Goal: Task Accomplishment & Management: Manage account settings

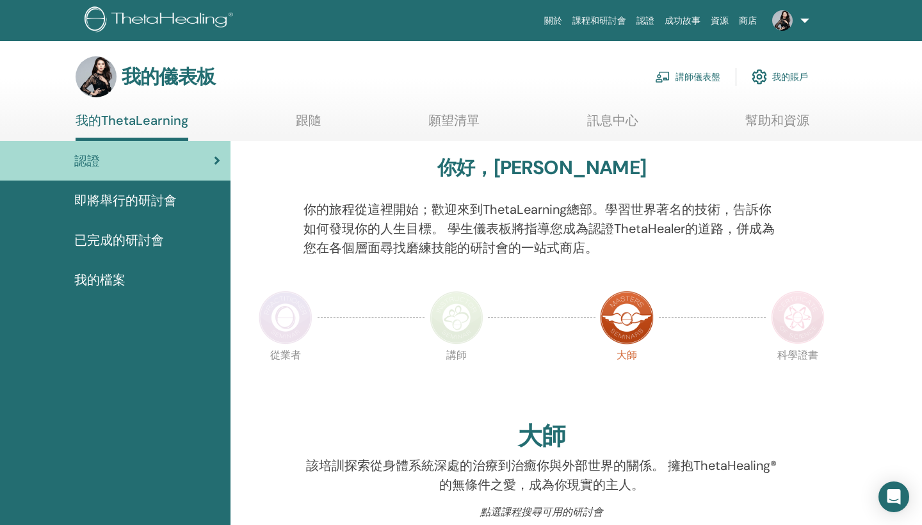
click at [699, 77] on link "講師儀表盤" at bounding box center [687, 77] width 65 height 28
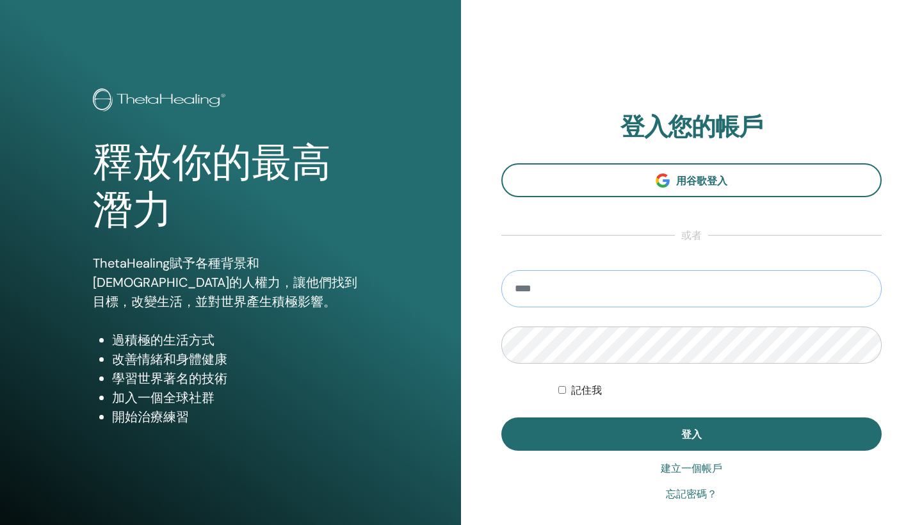
type input "**********"
click at [691, 434] on button "登入" at bounding box center [691, 433] width 380 height 33
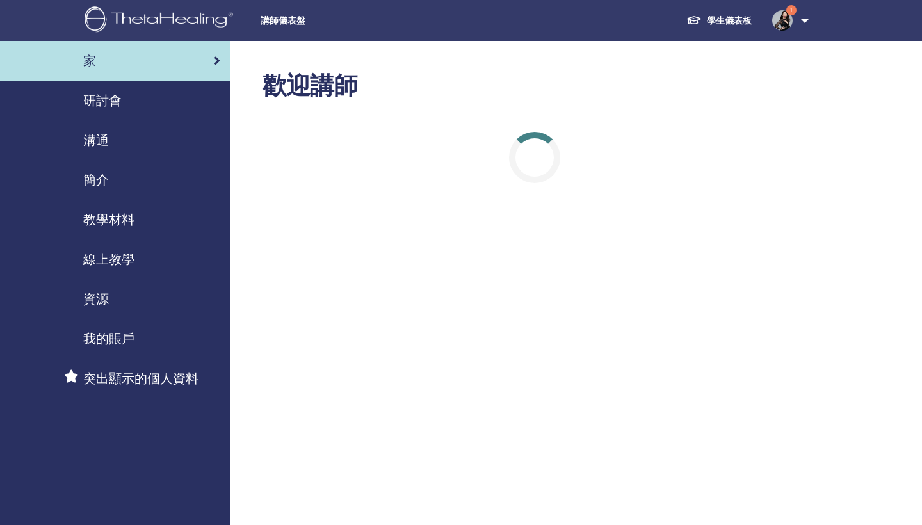
click at [716, 15] on link "學生儀表板" at bounding box center [719, 21] width 86 height 24
click at [104, 102] on span "研討會" at bounding box center [102, 100] width 38 height 19
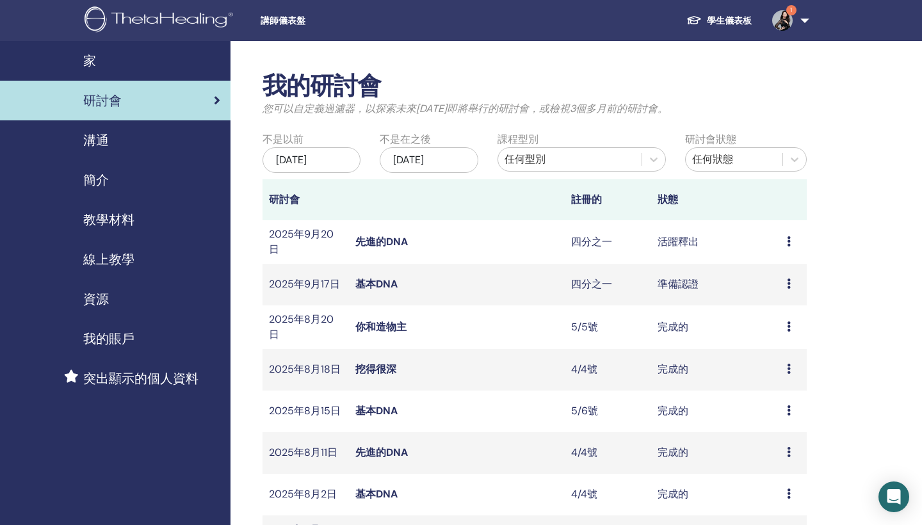
click at [383, 248] on link "先進的DNA" at bounding box center [381, 241] width 52 height 13
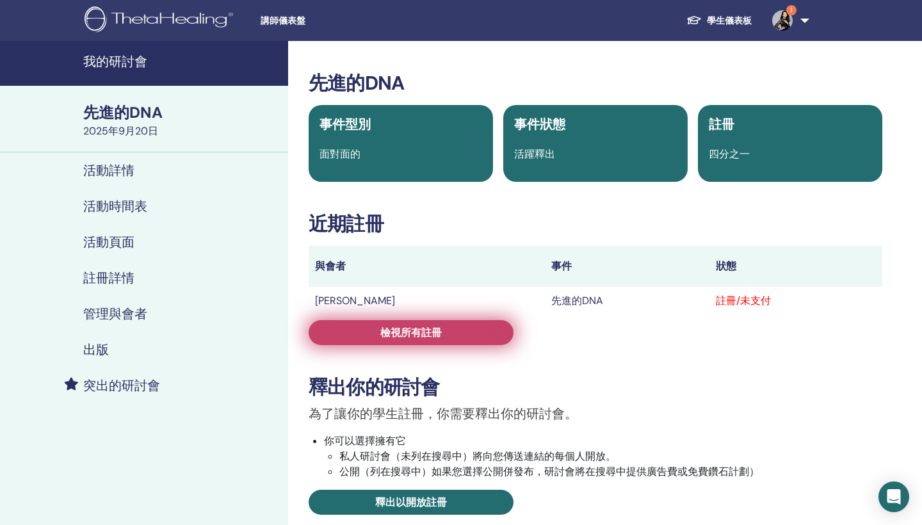
click at [449, 336] on link "檢視所有註冊" at bounding box center [410, 332] width 205 height 25
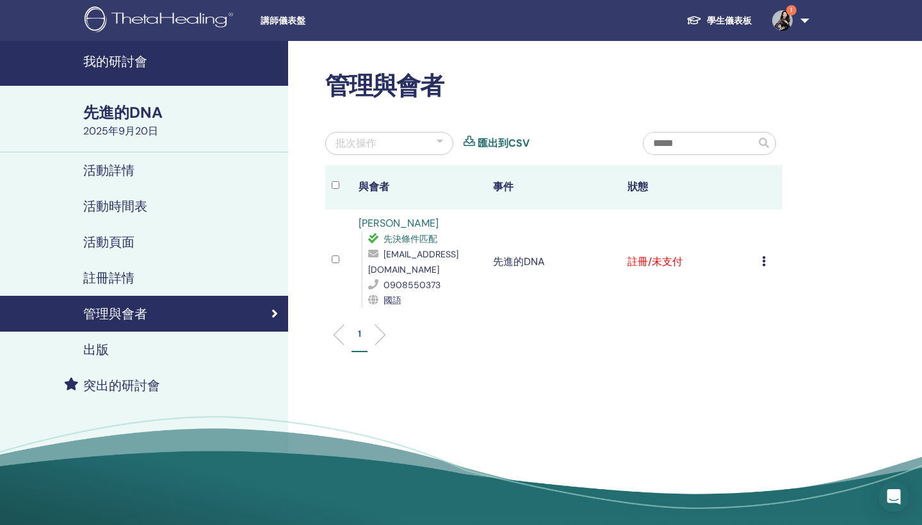
click at [763, 257] on icon at bounding box center [764, 261] width 4 height 10
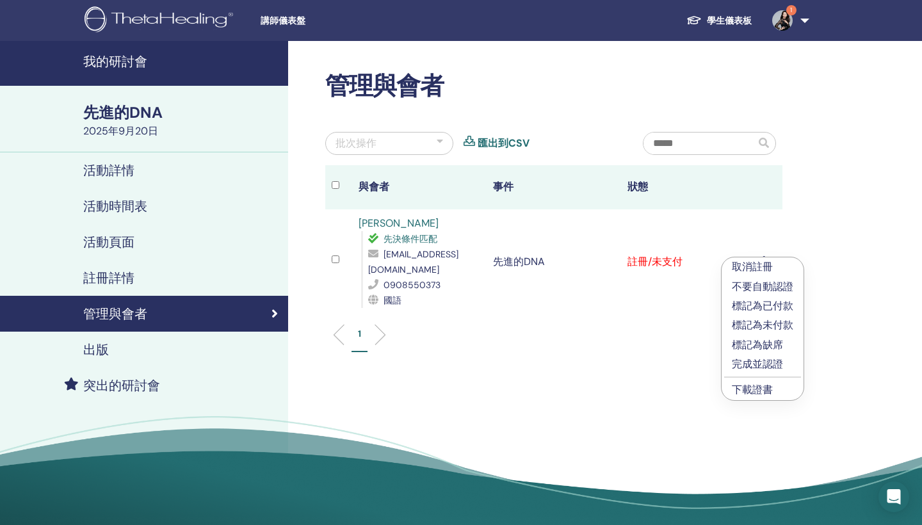
click at [756, 307] on p "標記為已付款" at bounding box center [761, 305] width 61 height 15
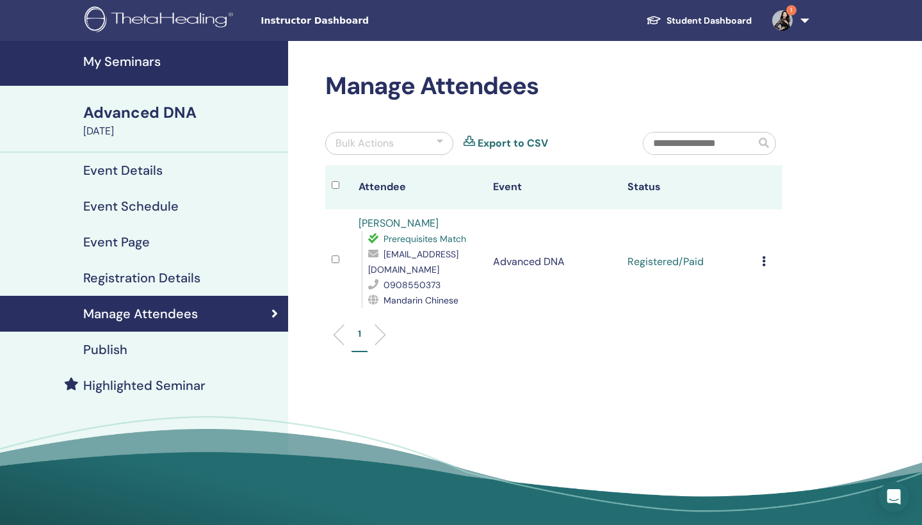
click at [783, 15] on img at bounding box center [782, 20] width 20 height 20
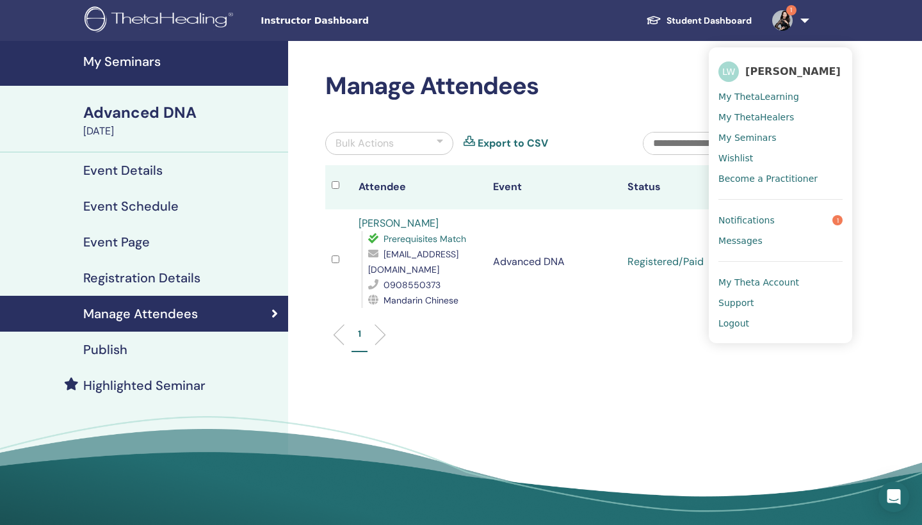
click at [766, 223] on span "Notifications" at bounding box center [746, 220] width 56 height 12
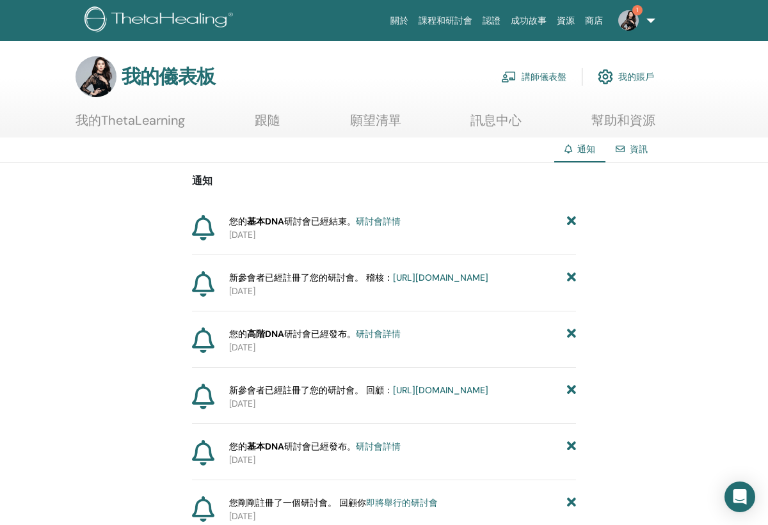
click at [636, 22] on img at bounding box center [628, 20] width 20 height 20
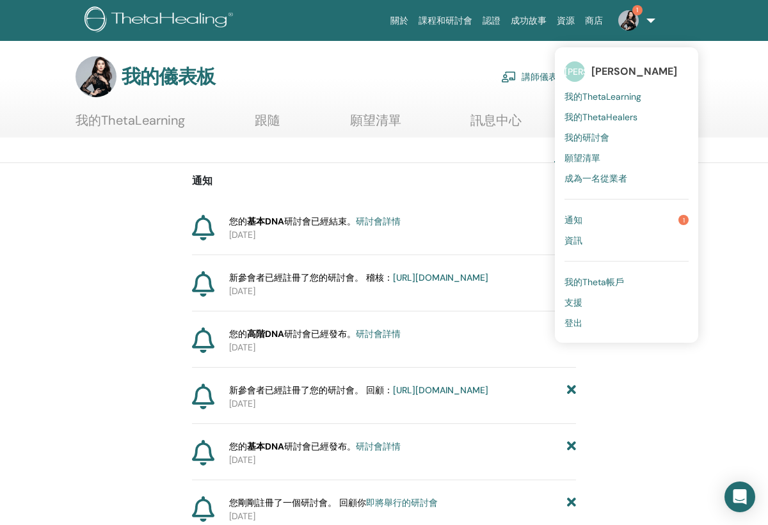
click at [537, 74] on link "講師儀表盤" at bounding box center [533, 77] width 65 height 28
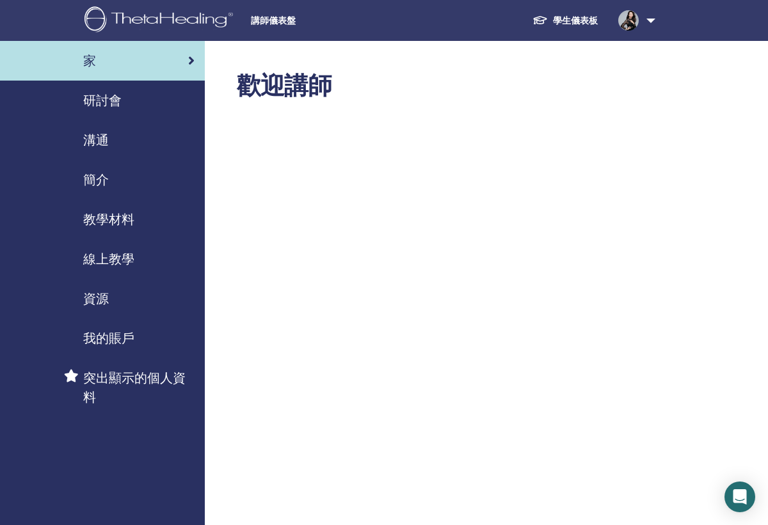
click at [122, 99] on span "研討會" at bounding box center [102, 100] width 38 height 19
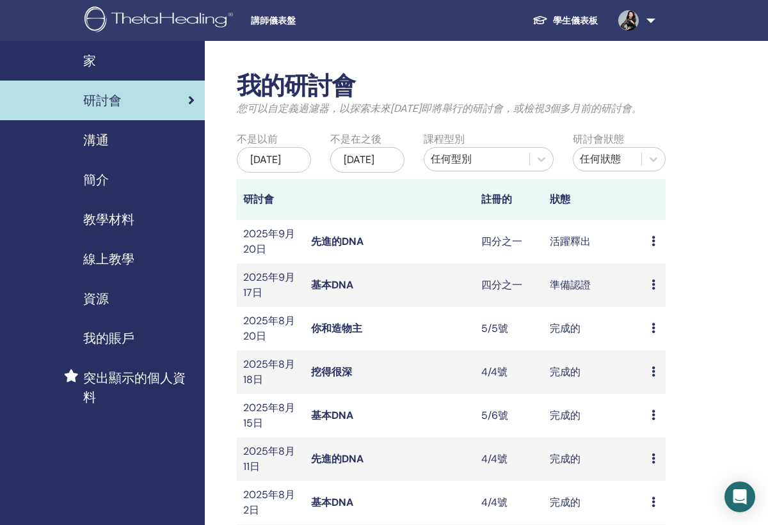
click at [335, 248] on link "先進的DNA" at bounding box center [337, 241] width 52 height 13
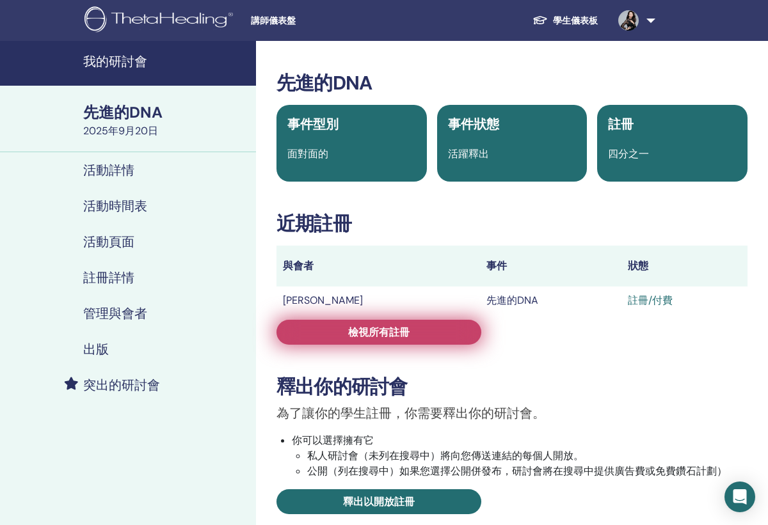
click at [339, 328] on link "檢視所有註冊" at bounding box center [378, 332] width 205 height 25
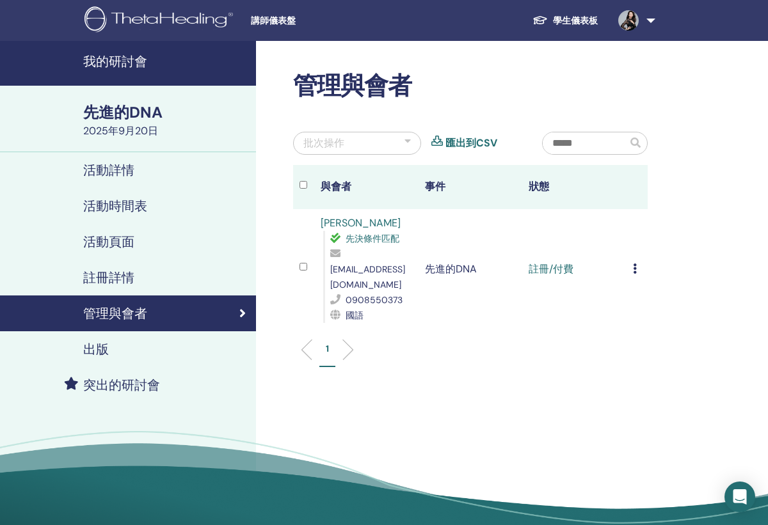
click at [625, 19] on img at bounding box center [628, 20] width 20 height 20
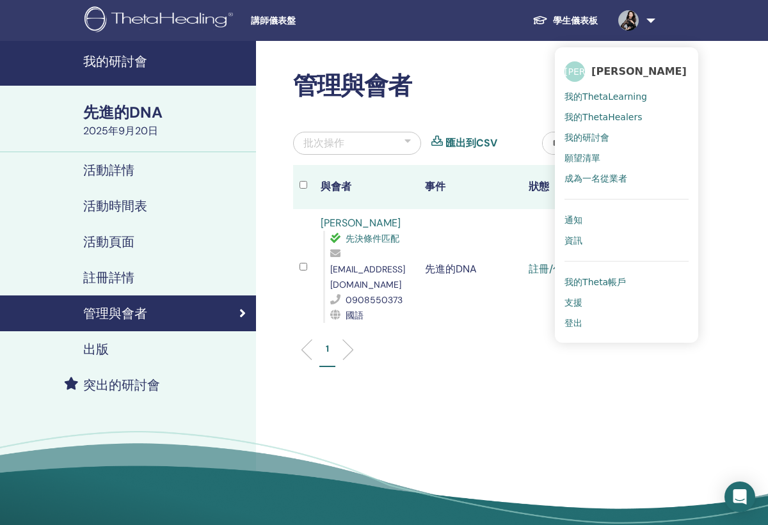
click at [616, 94] on span "我的ThetaLearning" at bounding box center [605, 97] width 83 height 12
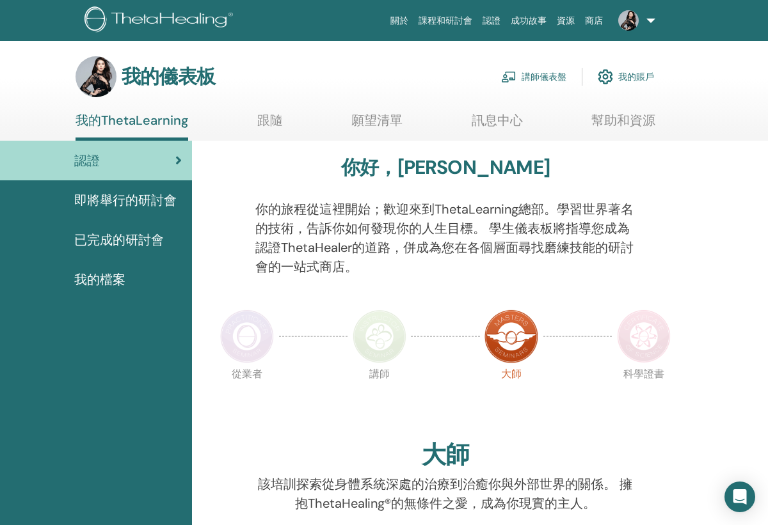
click at [559, 75] on link "講師儀表盤" at bounding box center [533, 77] width 65 height 28
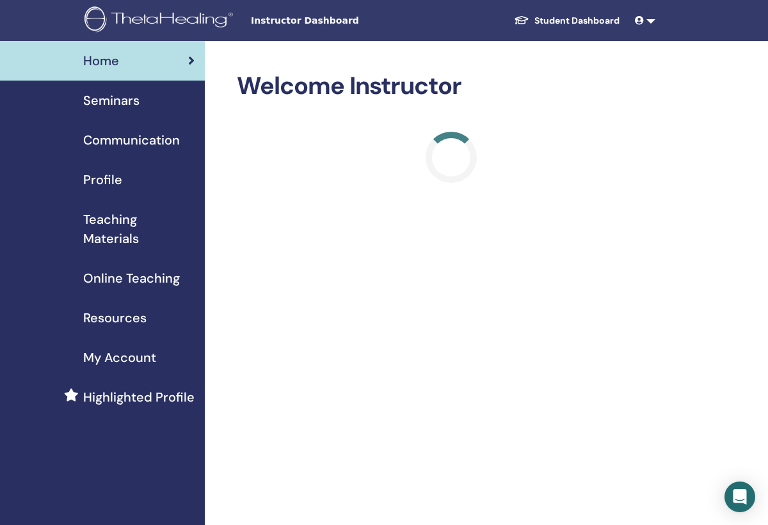
click at [554, 92] on h2 "Welcome Instructor" at bounding box center [451, 86] width 429 height 29
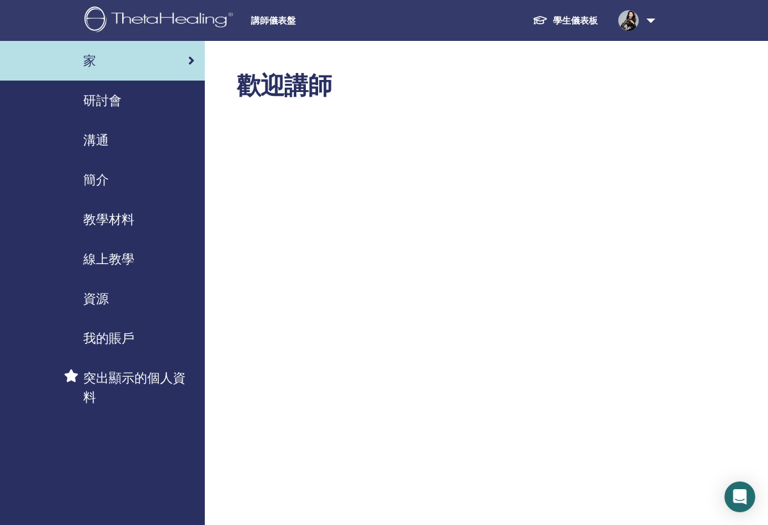
click at [105, 102] on span "研討會" at bounding box center [102, 100] width 38 height 19
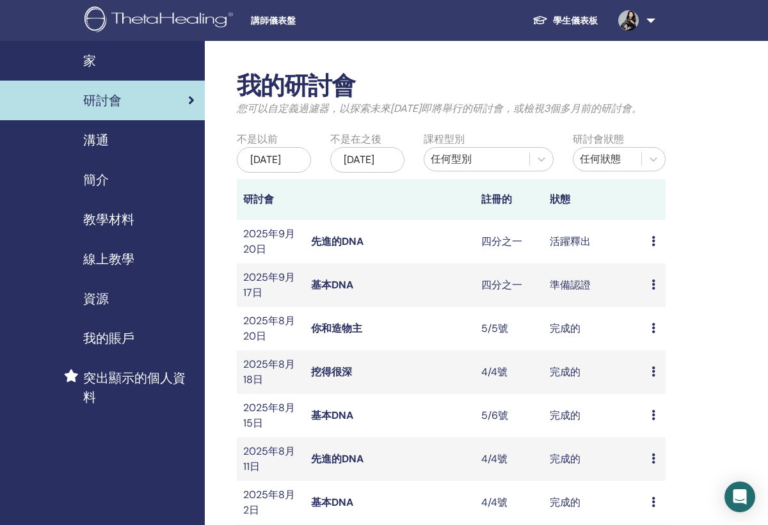
click at [647, 19] on link at bounding box center [634, 20] width 52 height 41
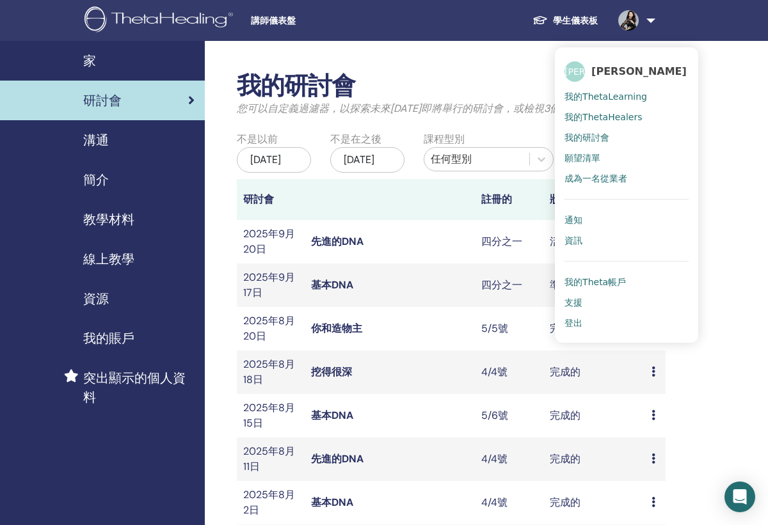
click at [577, 221] on span "通知" at bounding box center [573, 220] width 18 height 12
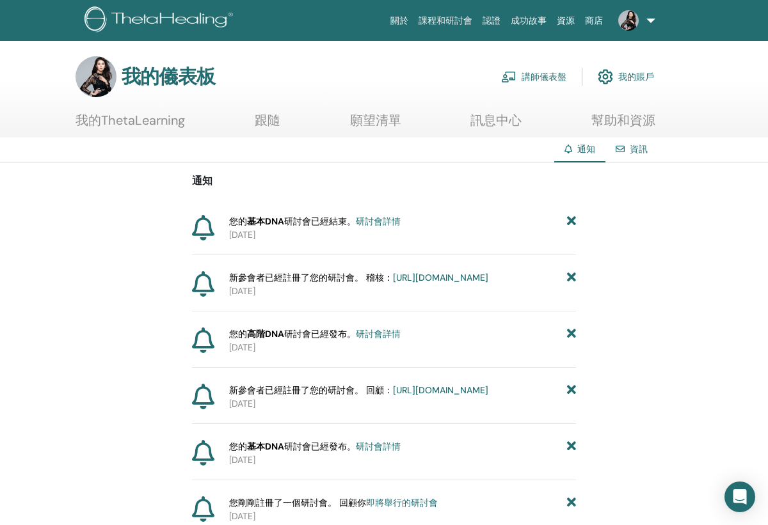
click at [543, 77] on link "講師儀表盤" at bounding box center [533, 77] width 65 height 28
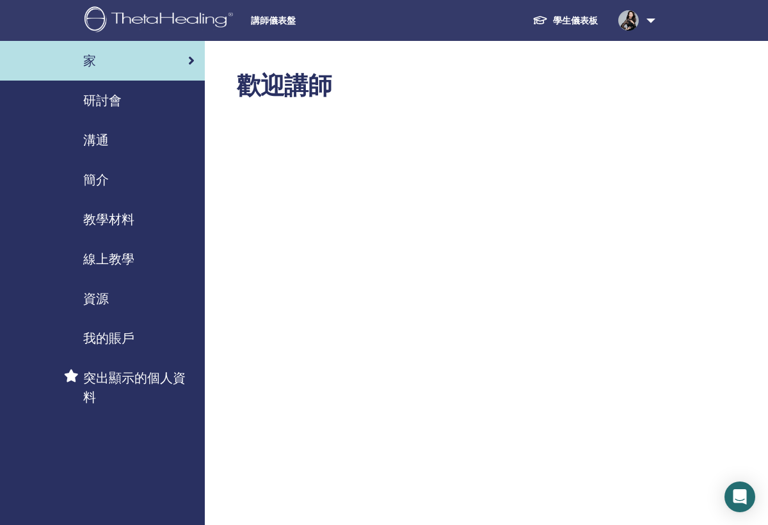
click at [573, 26] on link "學生儀表板" at bounding box center [565, 21] width 86 height 24
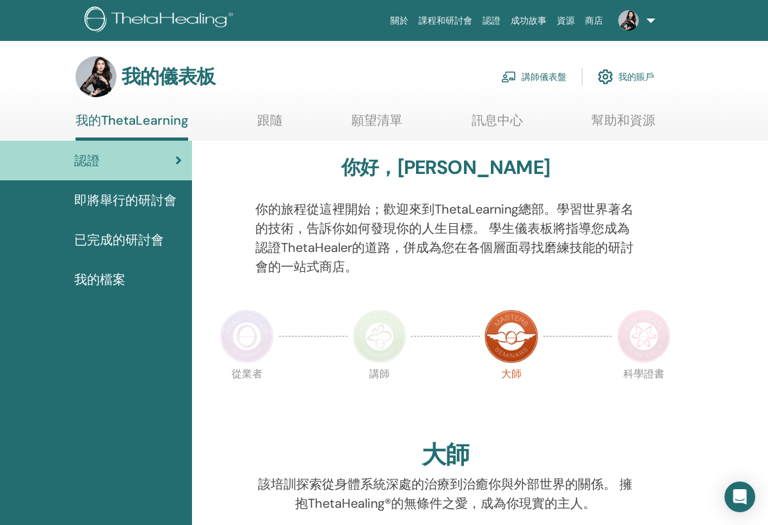
click at [543, 79] on link "講師儀表盤" at bounding box center [533, 77] width 65 height 28
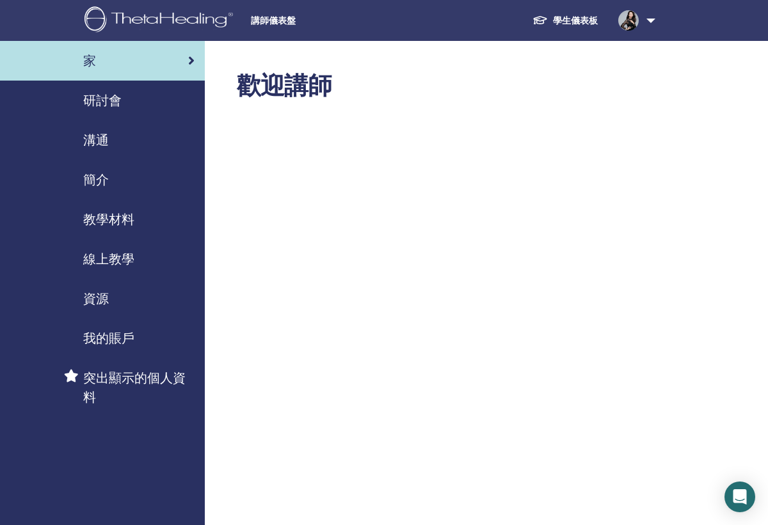
click at [118, 100] on span "研討會" at bounding box center [102, 100] width 38 height 19
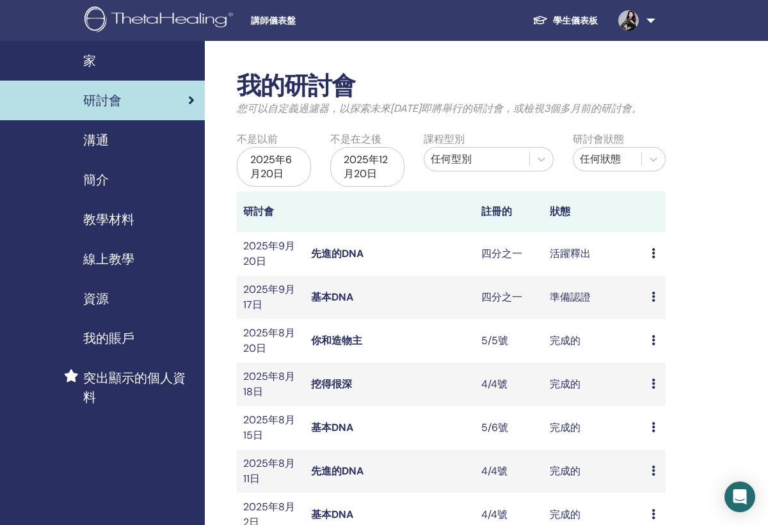
click at [570, 20] on link "學生儀表板" at bounding box center [565, 21] width 86 height 24
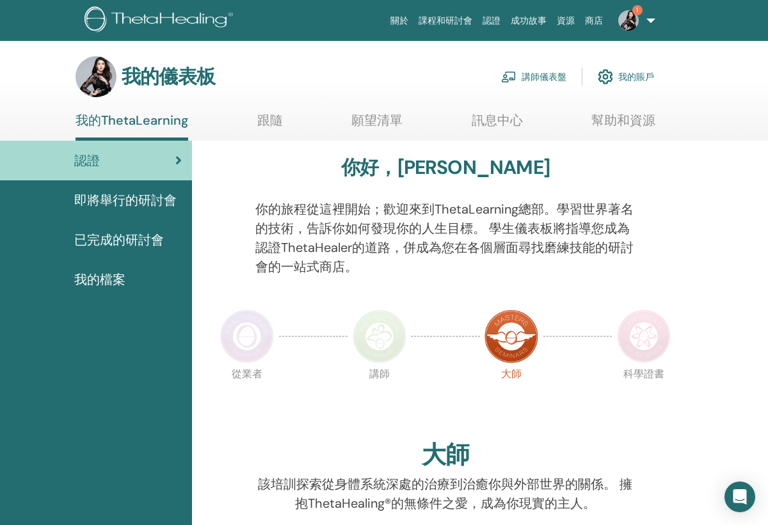
click at [538, 83] on link "講師儀表盤" at bounding box center [533, 77] width 65 height 28
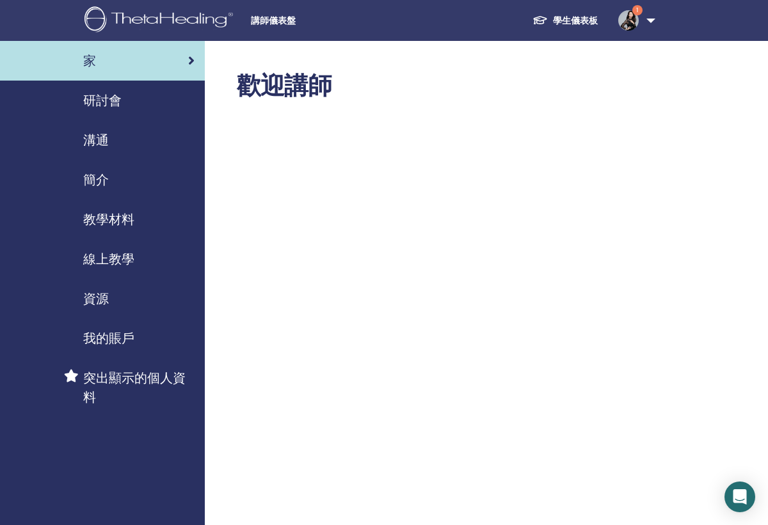
click at [127, 102] on div "研討會" at bounding box center [102, 100] width 184 height 19
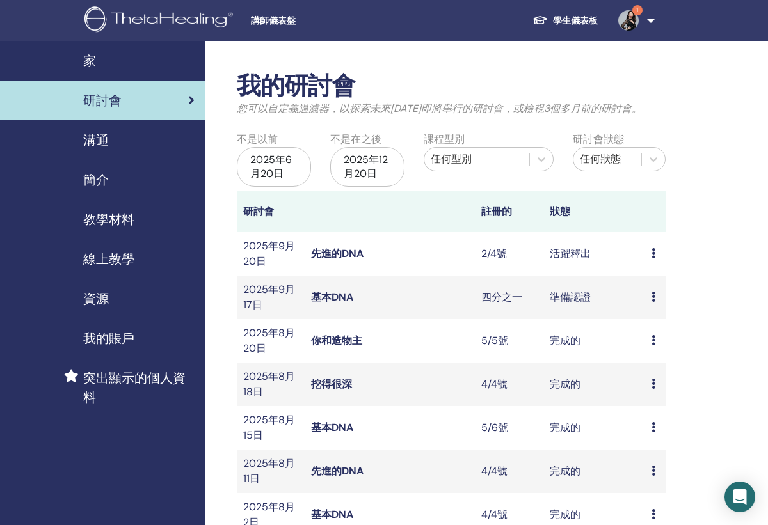
click at [333, 252] on link "先進的DNA" at bounding box center [337, 253] width 52 height 13
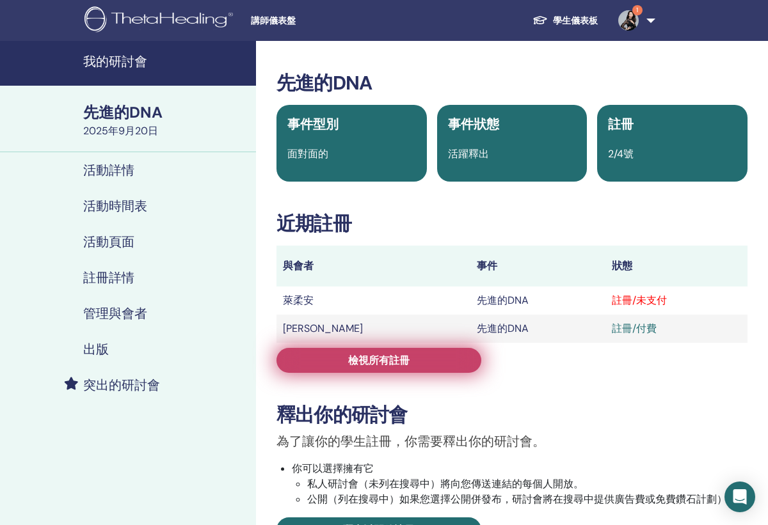
click at [396, 361] on span "檢視所有註冊" at bounding box center [378, 360] width 61 height 13
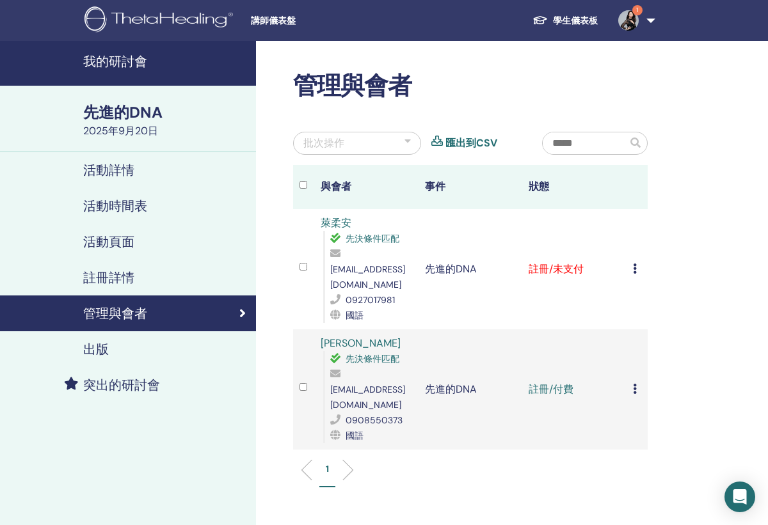
click at [633, 264] on icon at bounding box center [635, 269] width 4 height 10
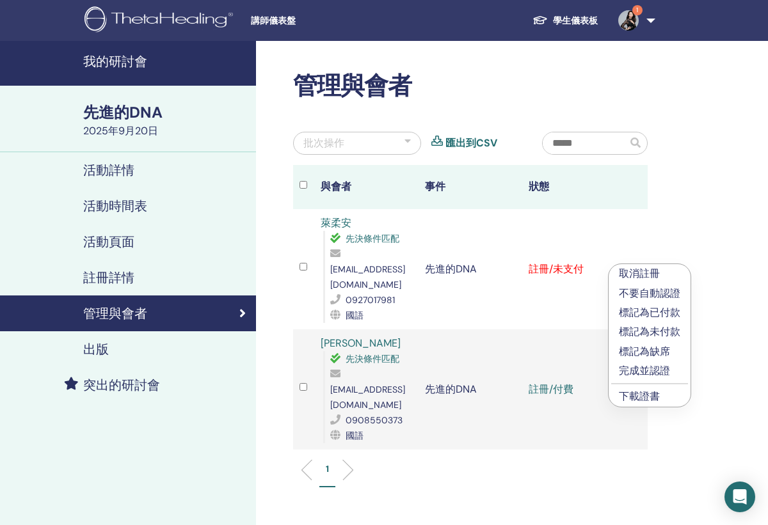
click at [641, 316] on p "標記為已付款" at bounding box center [649, 312] width 61 height 15
